Goal: Information Seeking & Learning: Check status

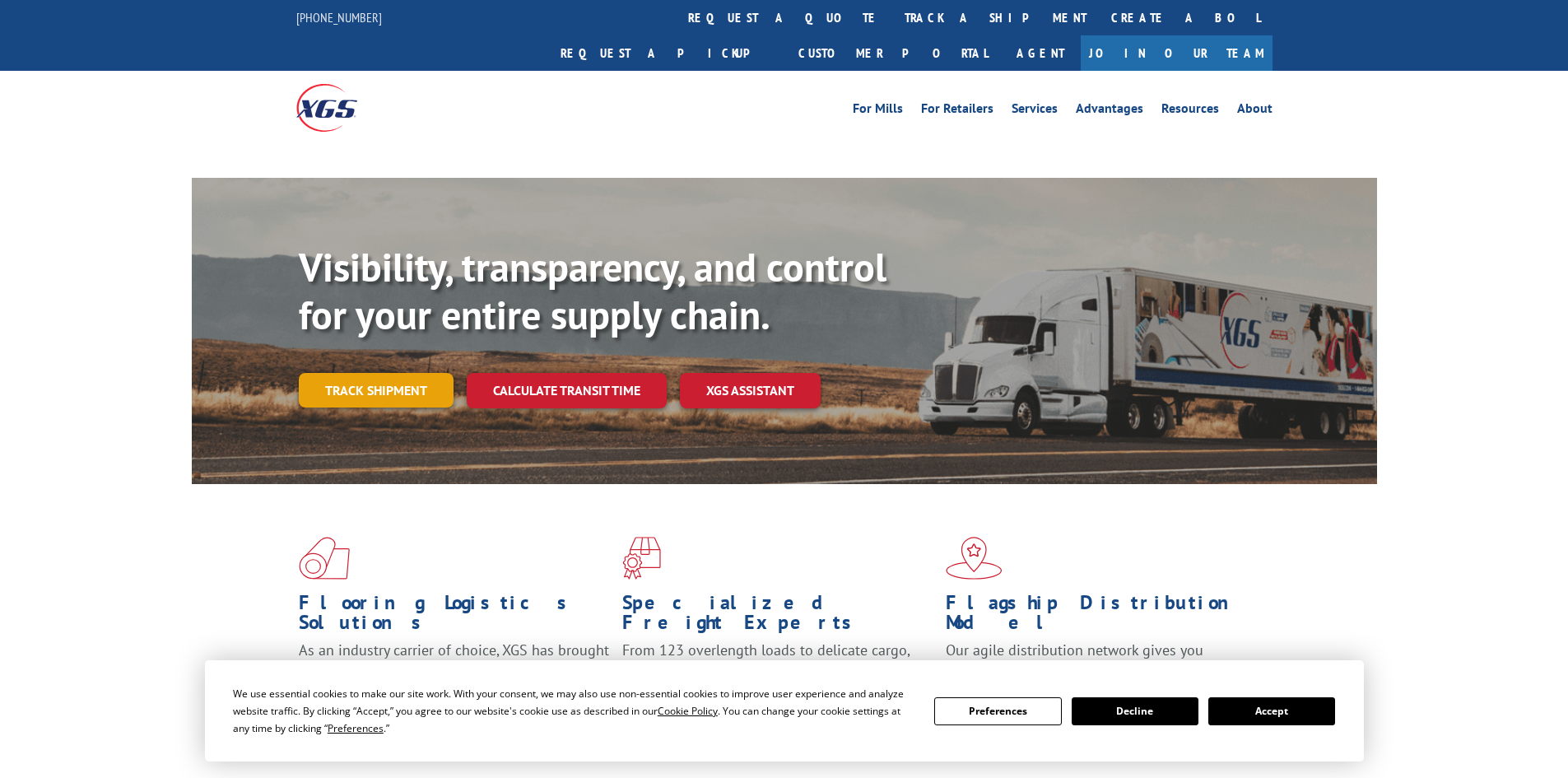
click at [353, 355] on div "Visibility, transparency, and control for your entire supply chain. Track shipm…" at bounding box center [837, 358] width 1078 height 230
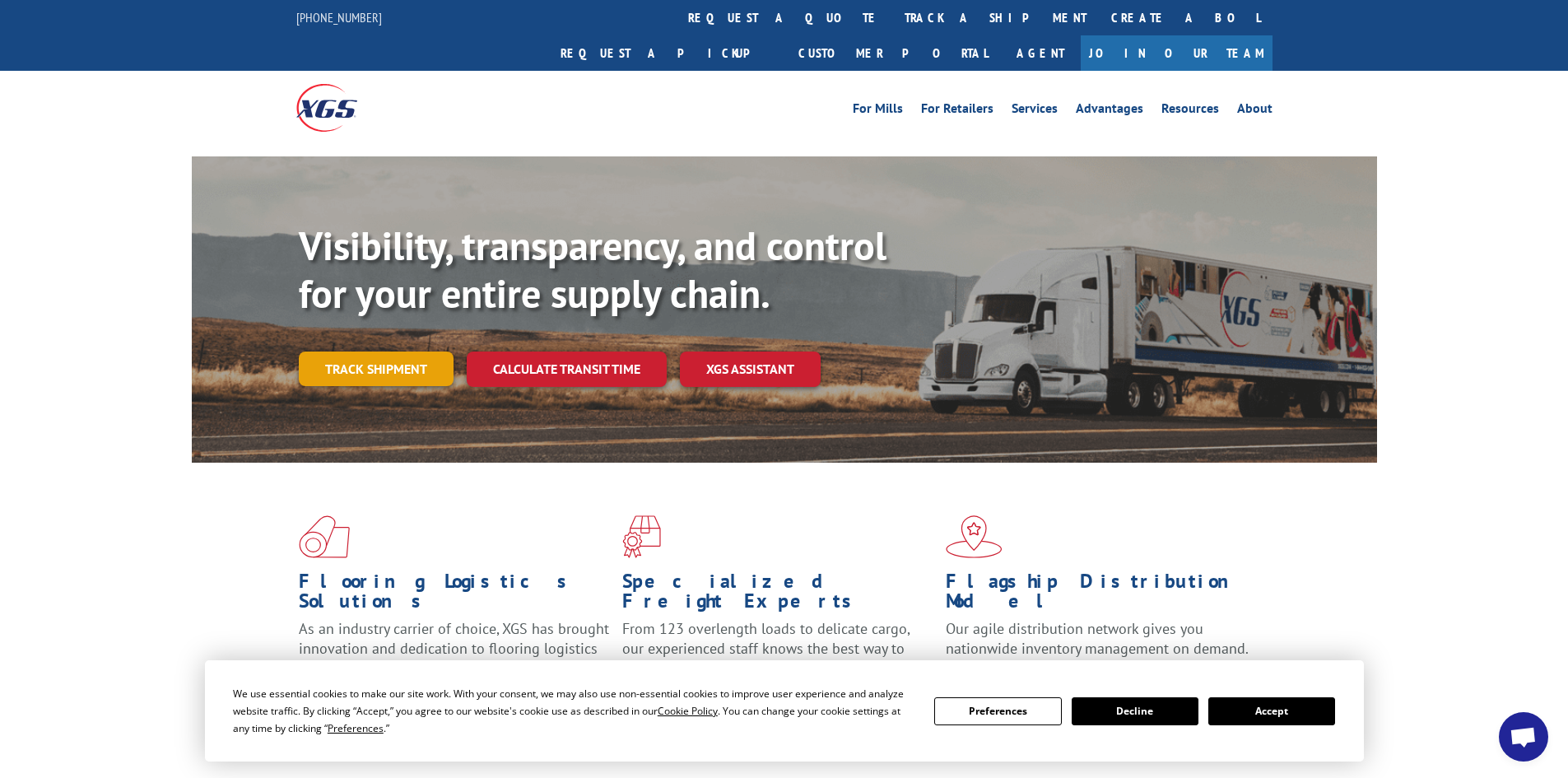
click at [357, 351] on link "Track shipment" at bounding box center [376, 369] width 154 height 35
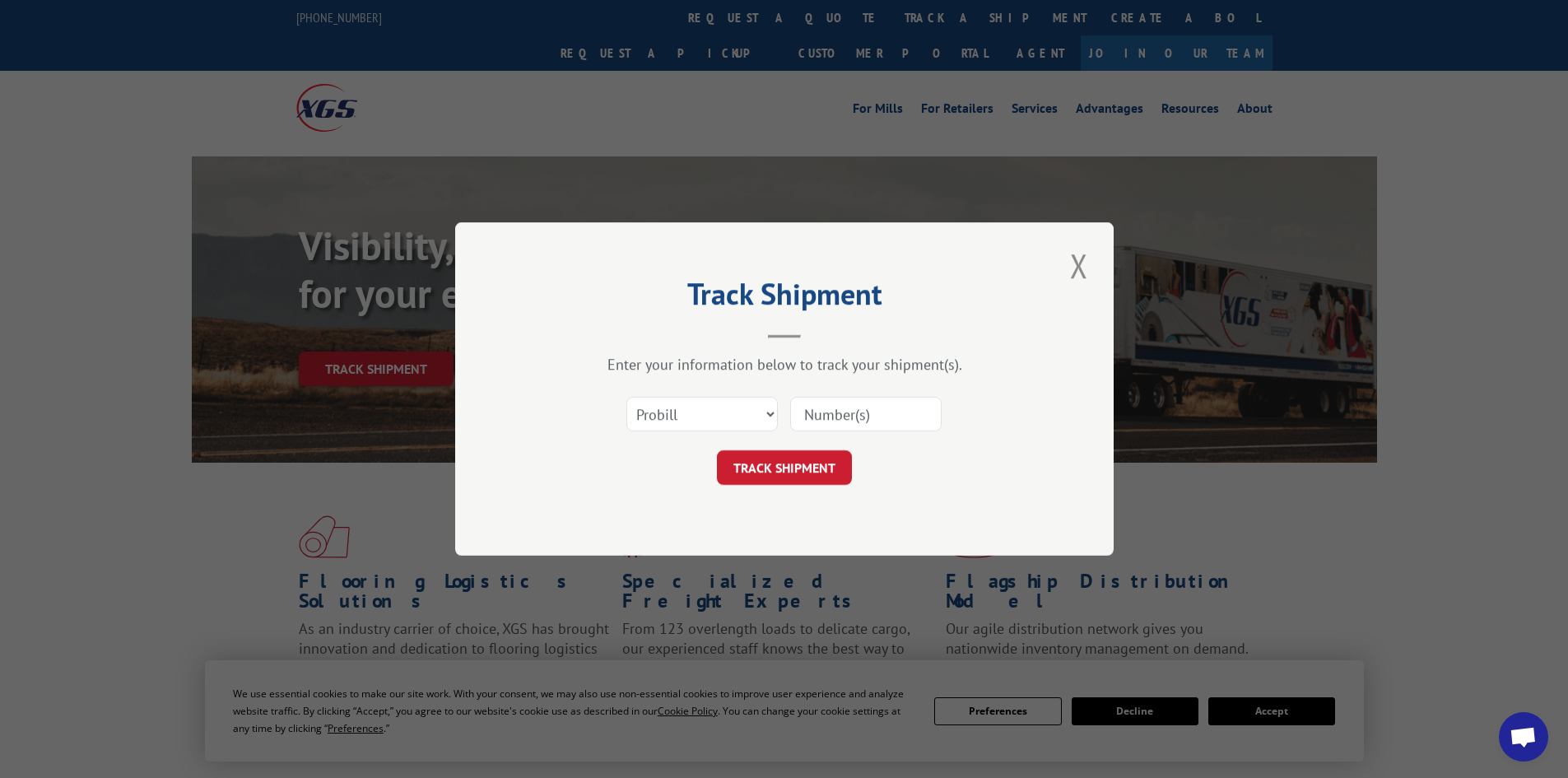
click at [893, 415] on input at bounding box center [866, 414] width 152 height 35
paste input "17449697"
type input "17449697"
click at [796, 459] on button "TRACK SHIPMENT" at bounding box center [785, 467] width 135 height 35
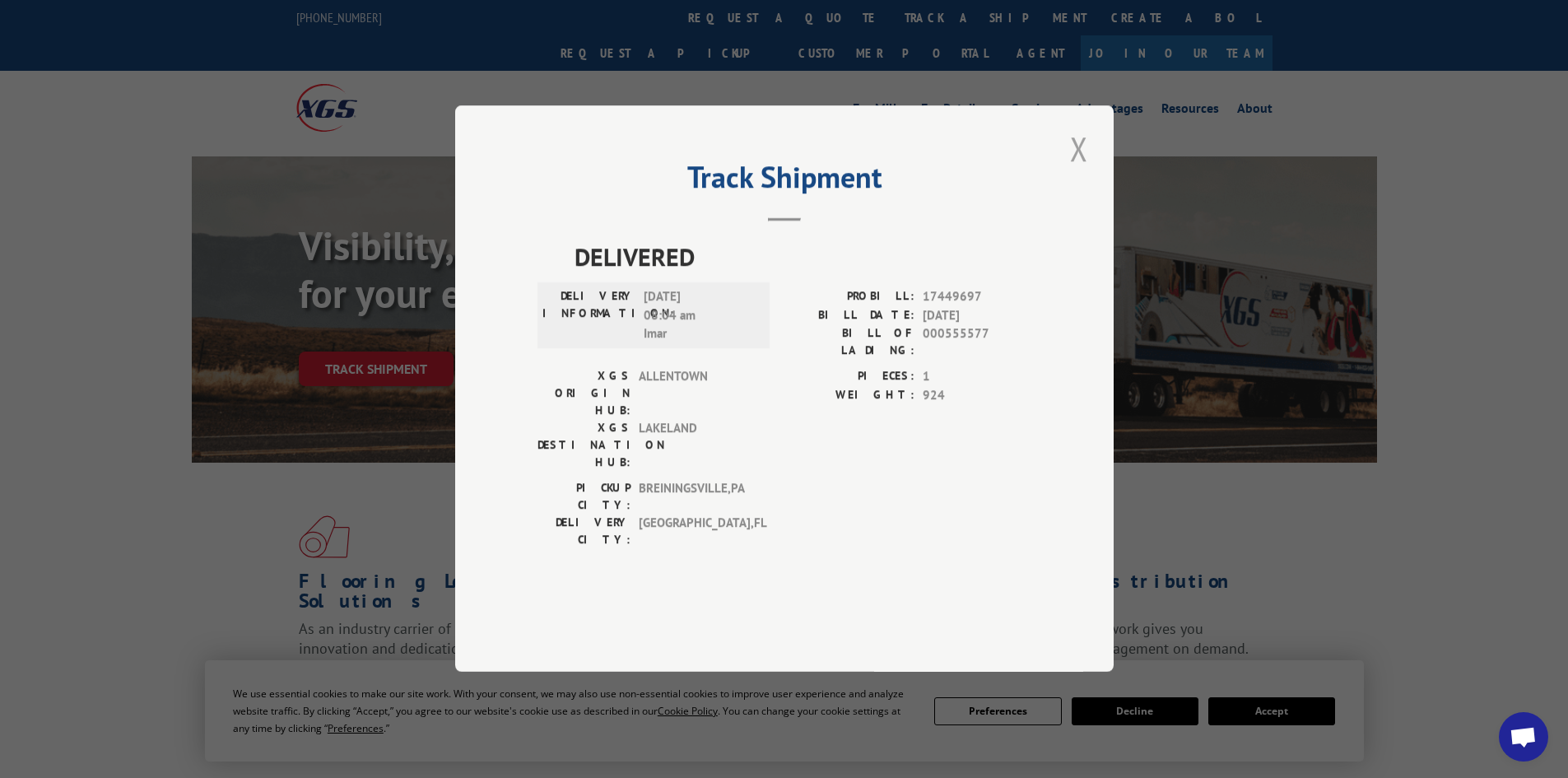
click at [1075, 171] on button "Close modal" at bounding box center [1079, 148] width 28 height 45
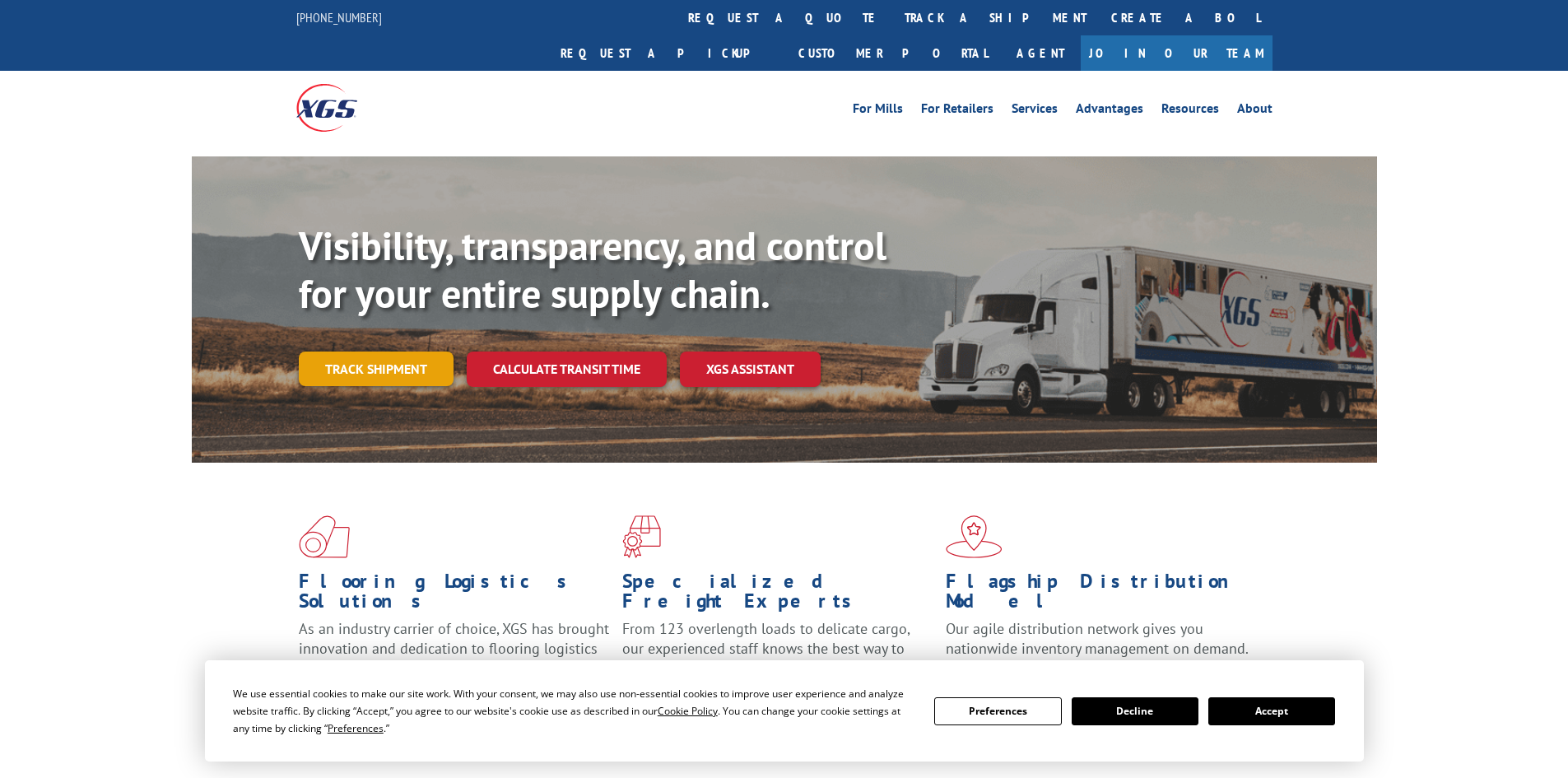
click at [394, 351] on link "Track shipment" at bounding box center [376, 369] width 154 height 35
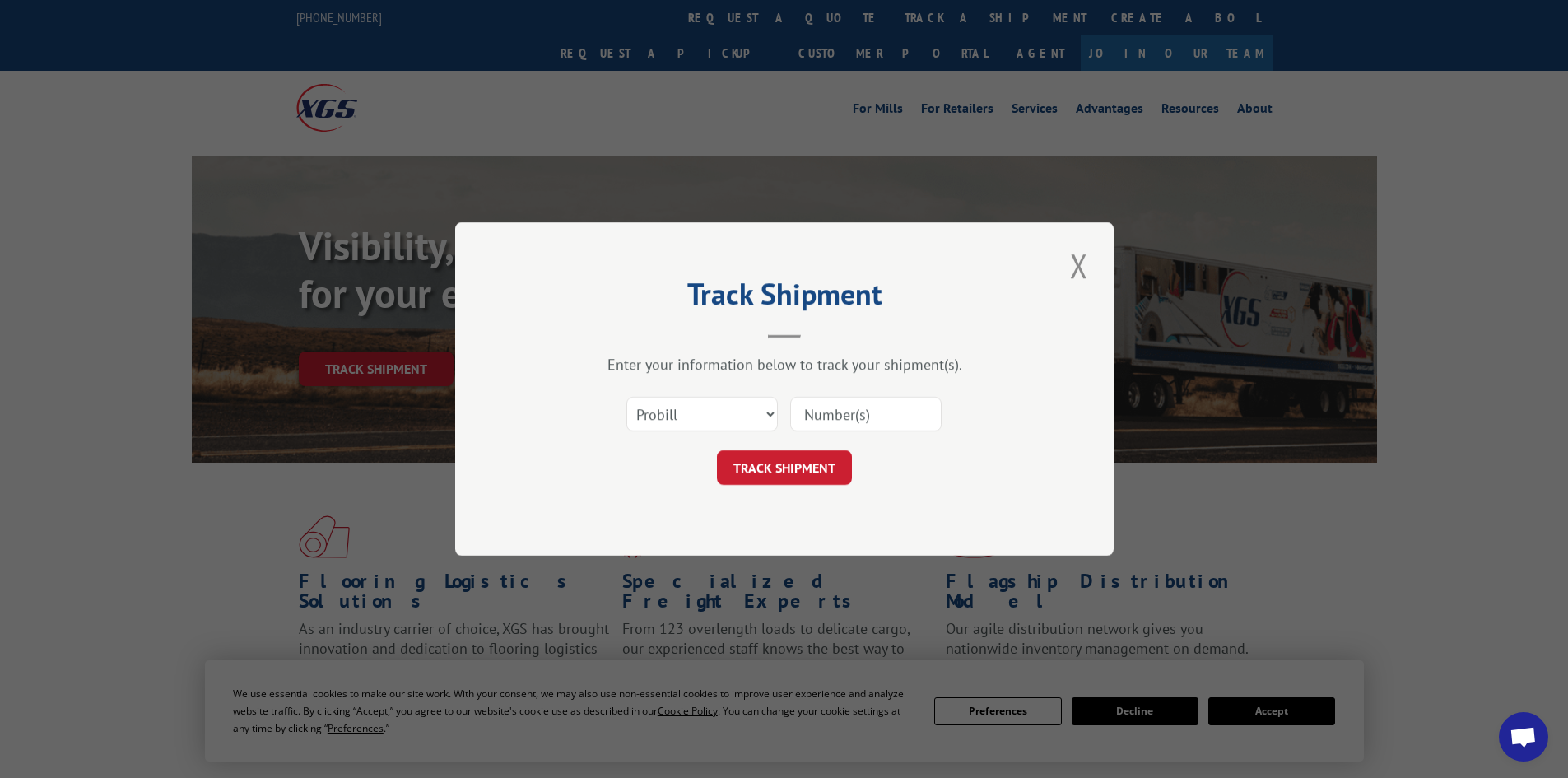
click at [881, 418] on input at bounding box center [866, 414] width 152 height 35
paste input "17449697"
type input "17449697"
click at [781, 470] on button "TRACK SHIPMENT" at bounding box center [785, 467] width 135 height 35
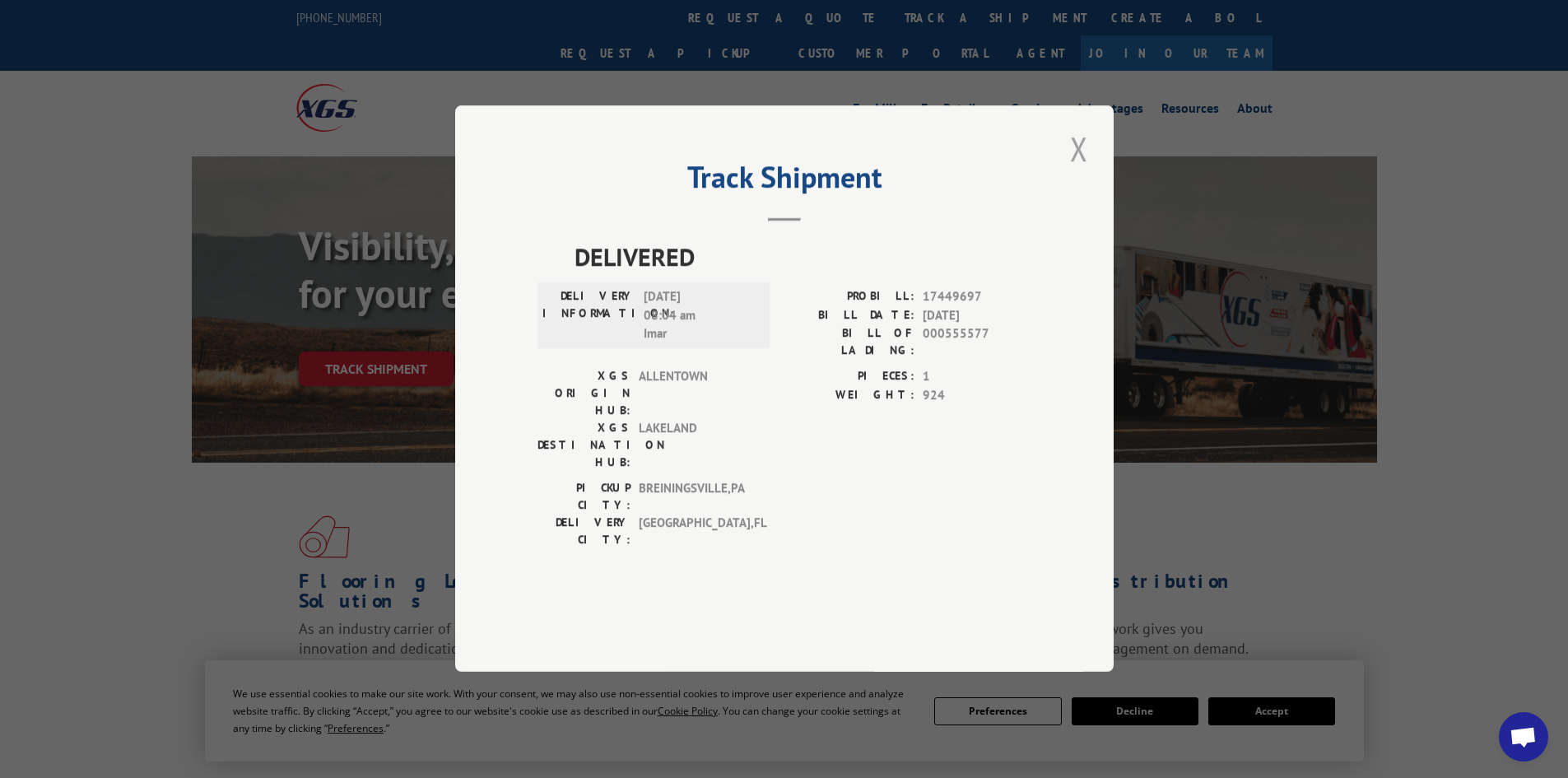
click at [1077, 171] on button "Close modal" at bounding box center [1079, 148] width 28 height 45
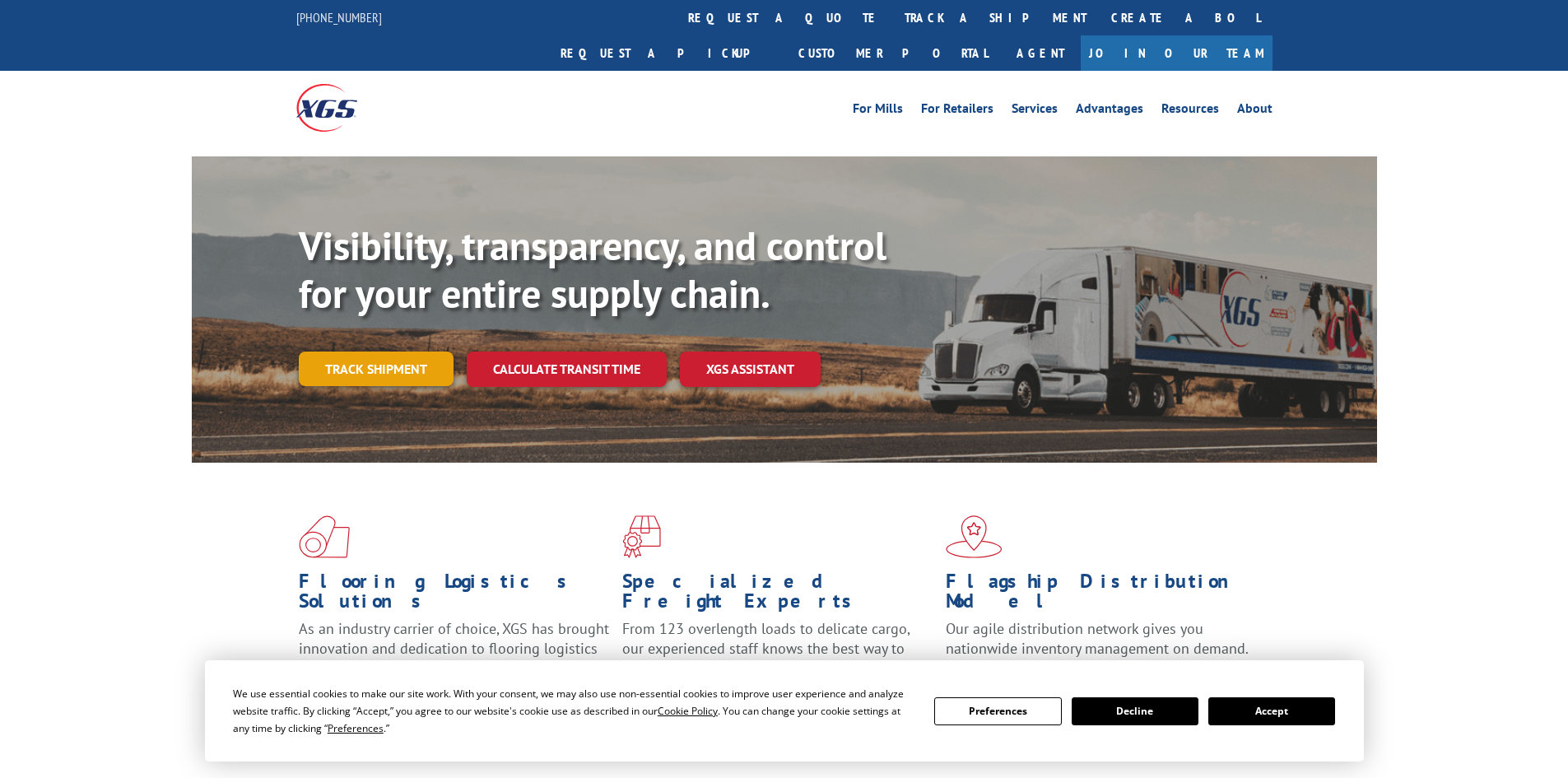
click at [389, 351] on link "Track shipment" at bounding box center [376, 369] width 154 height 35
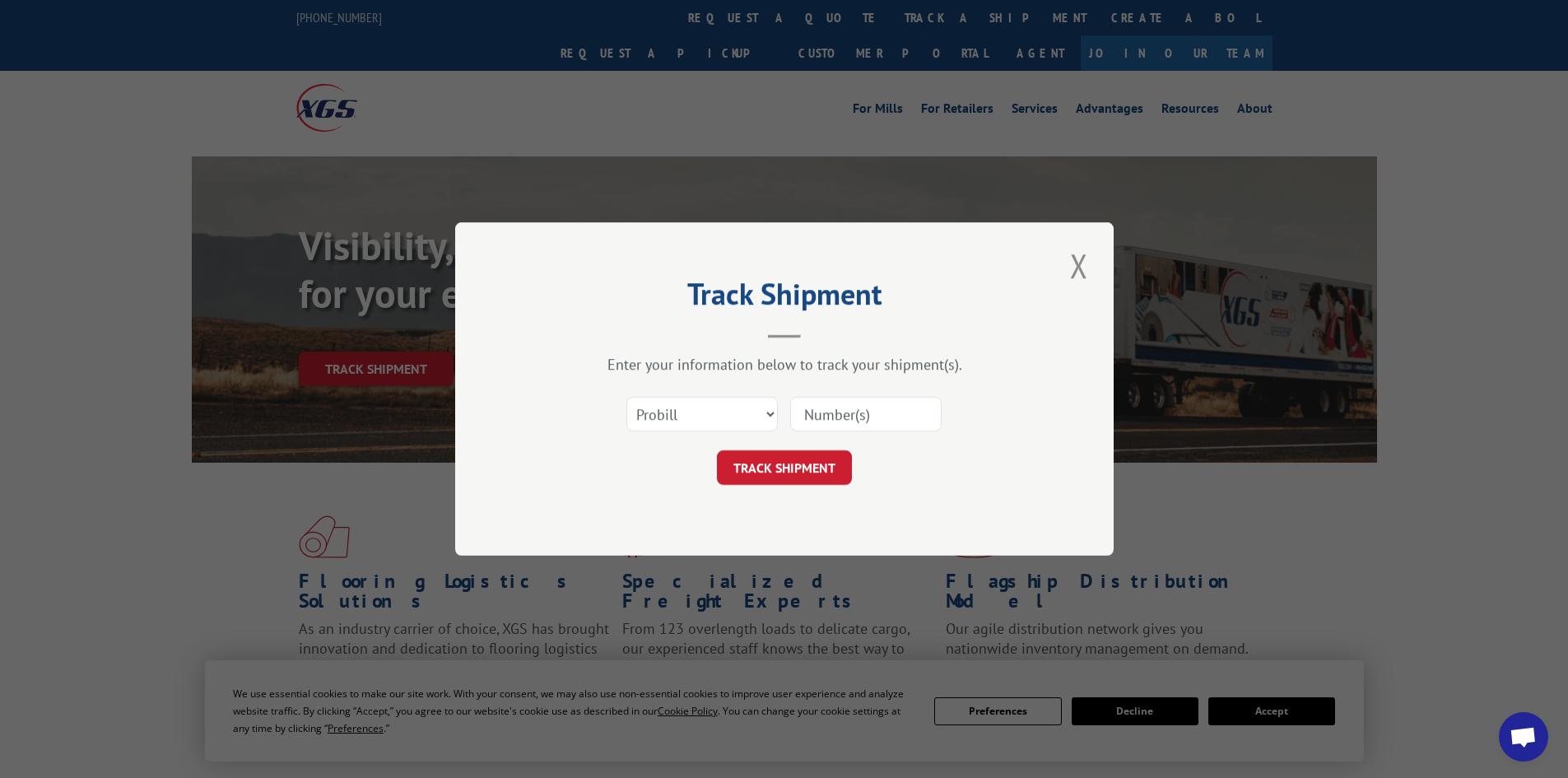
click at [837, 422] on input at bounding box center [866, 414] width 152 height 35
type input "17449697"
click at [799, 469] on button "TRACK SHIPMENT" at bounding box center [785, 467] width 135 height 35
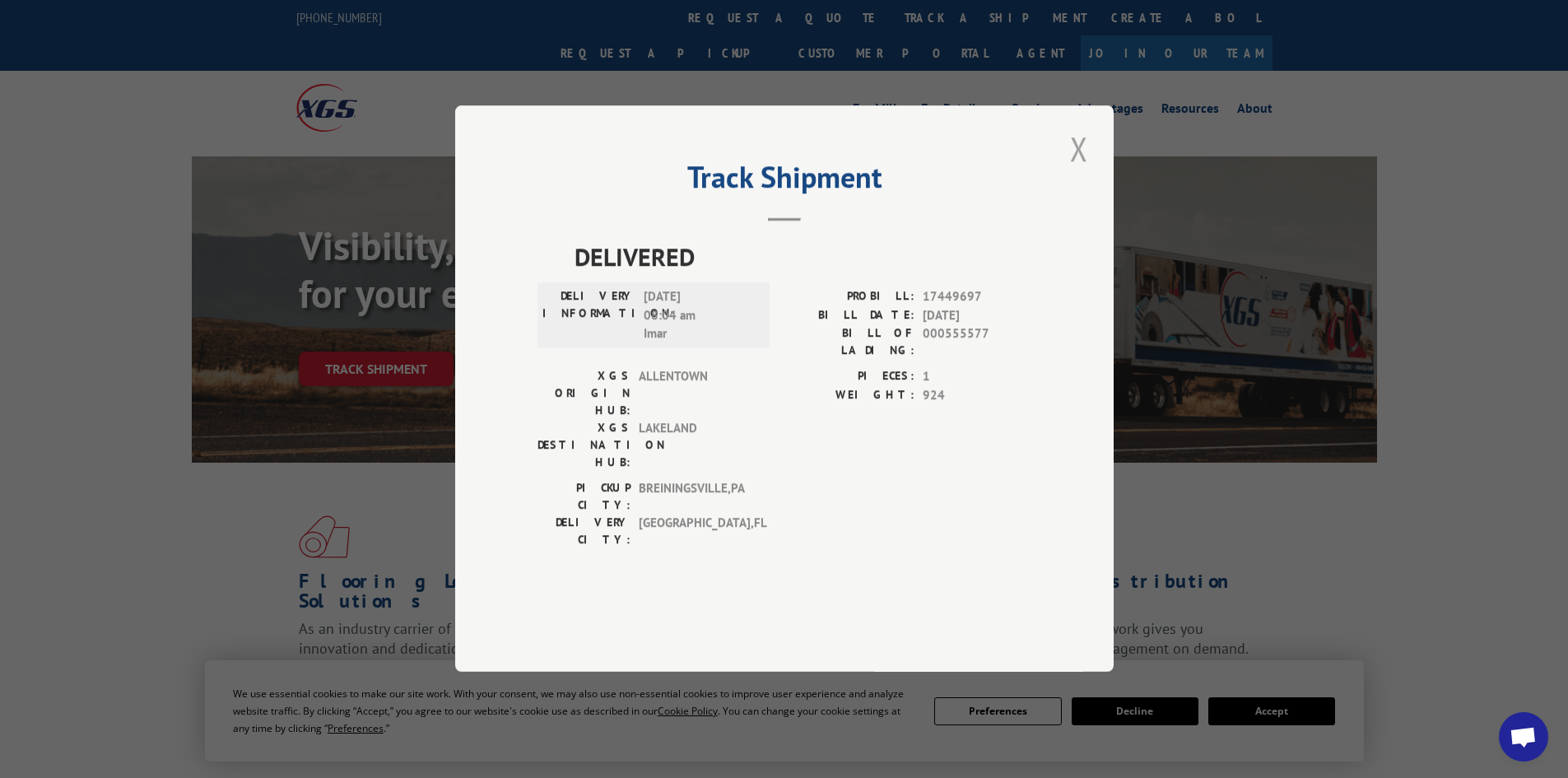
click at [1075, 171] on button "Close modal" at bounding box center [1079, 148] width 28 height 45
